Goal: Find specific page/section: Find specific page/section

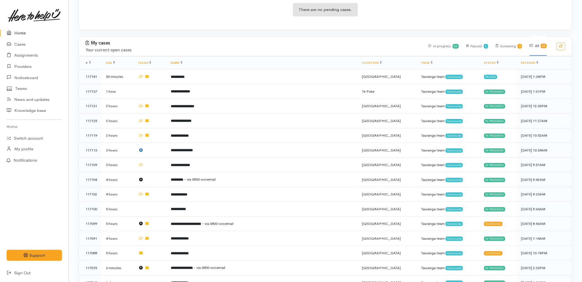
scroll to position [153, 0]
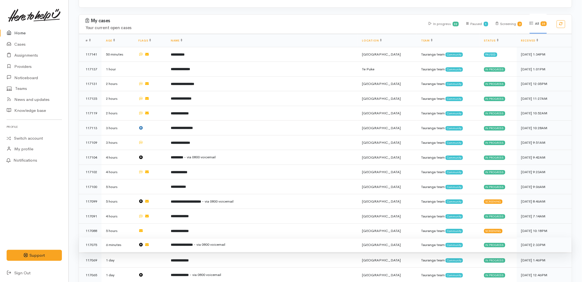
click at [217, 242] on span "- via 0800 voicemail" at bounding box center [210, 244] width 32 height 5
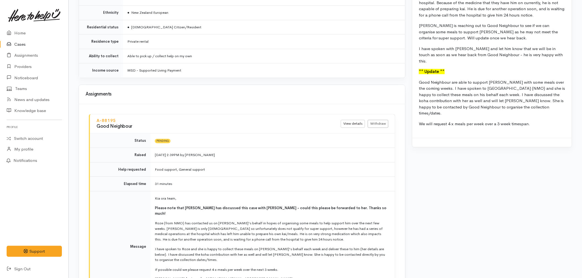
scroll to position [550, 0]
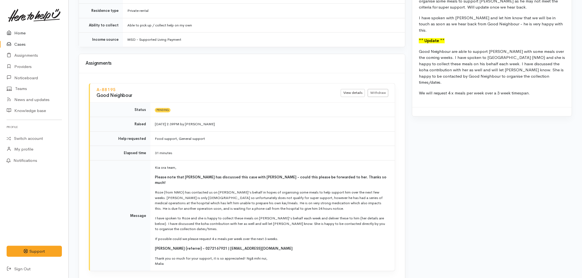
click at [23, 30] on link "Home" at bounding box center [34, 33] width 69 height 11
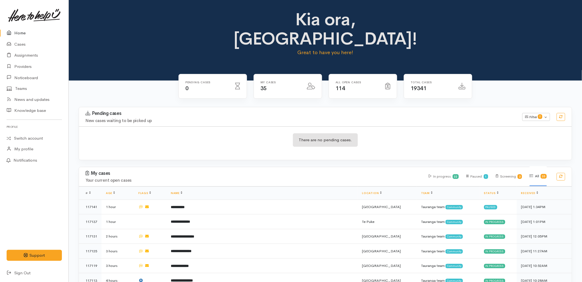
click at [203, 133] on div "There are no pending cases." at bounding box center [325, 143] width 493 height 20
